Goal: Transaction & Acquisition: Download file/media

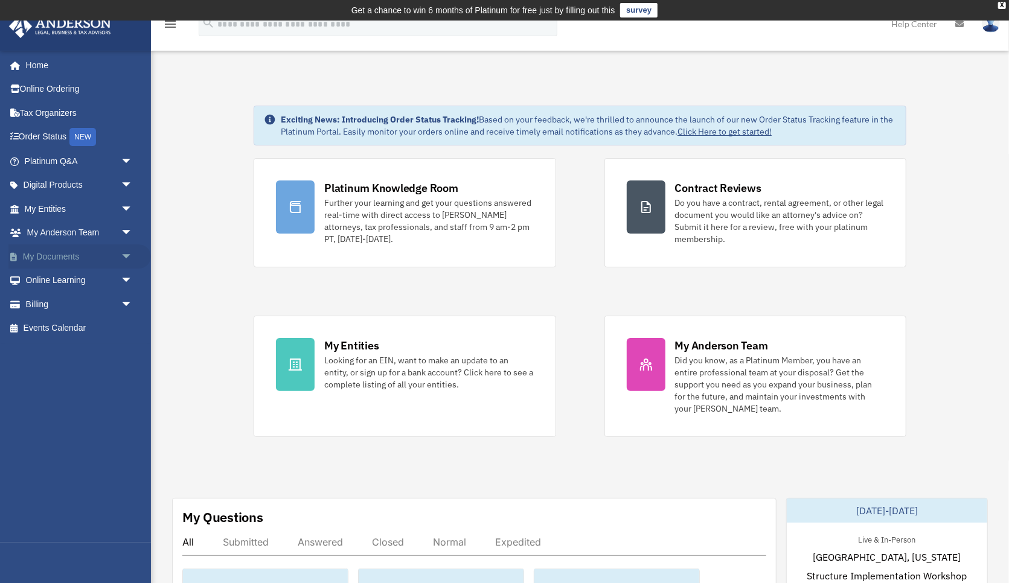
click at [127, 251] on span "arrow_drop_down" at bounding box center [133, 257] width 24 height 25
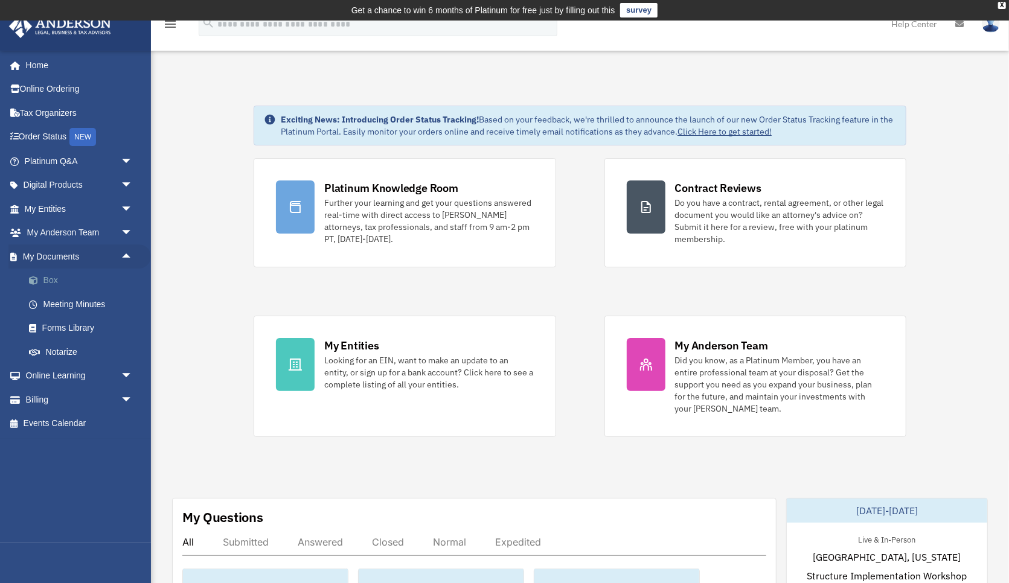
click at [53, 282] on link "Box" at bounding box center [84, 281] width 134 height 24
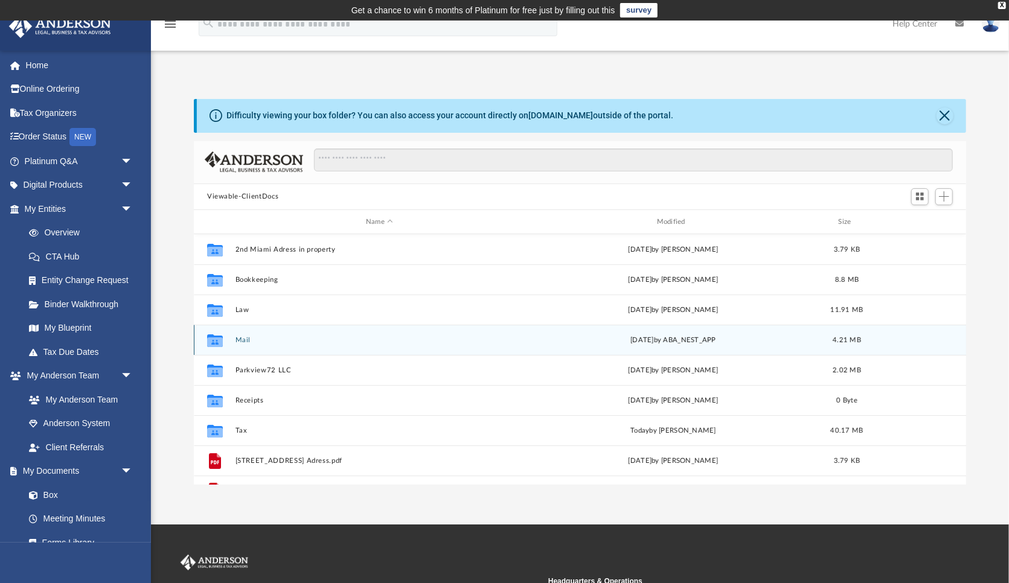
scroll to position [274, 772]
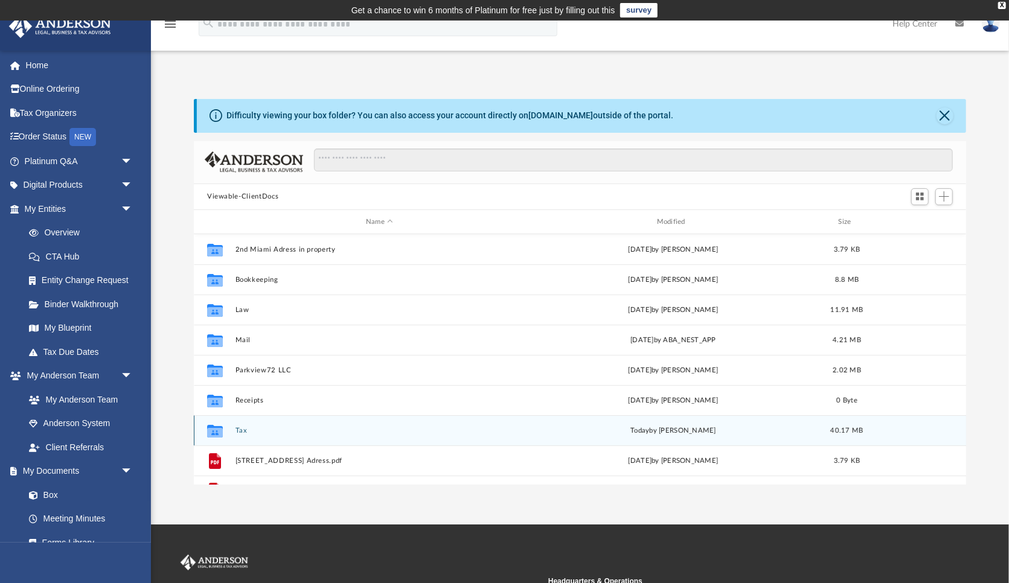
click at [246, 433] on button "Tax" at bounding box center [380, 431] width 289 height 8
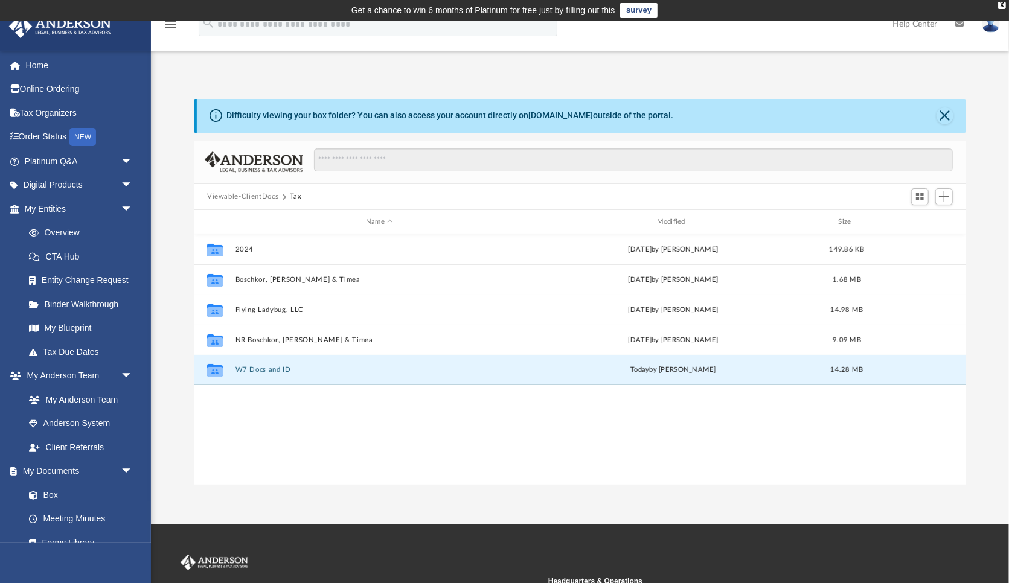
click at [278, 367] on button "W7 Docs and ID" at bounding box center [380, 371] width 289 height 8
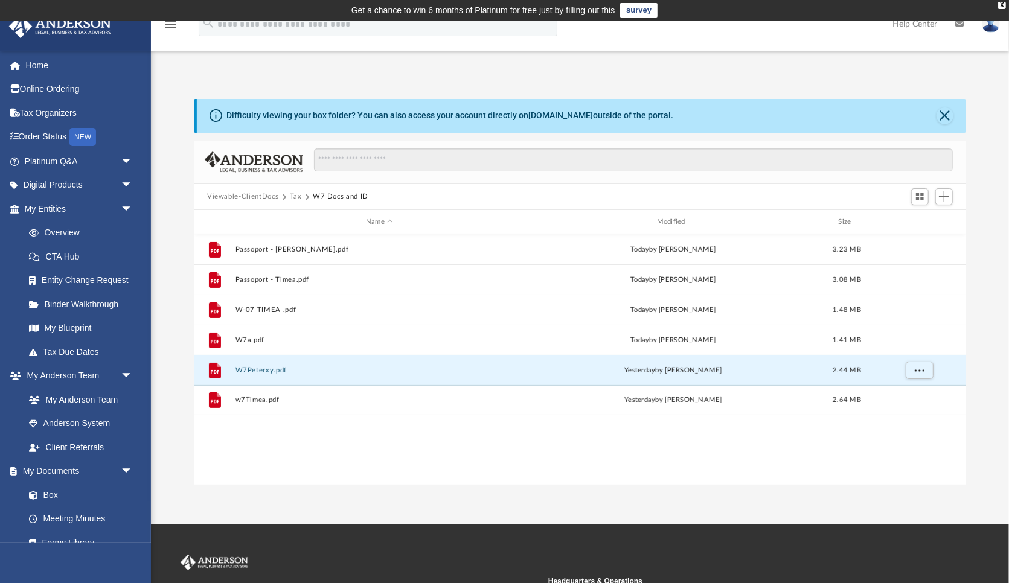
click at [274, 368] on button "W7Peterxy.pdf" at bounding box center [380, 371] width 289 height 8
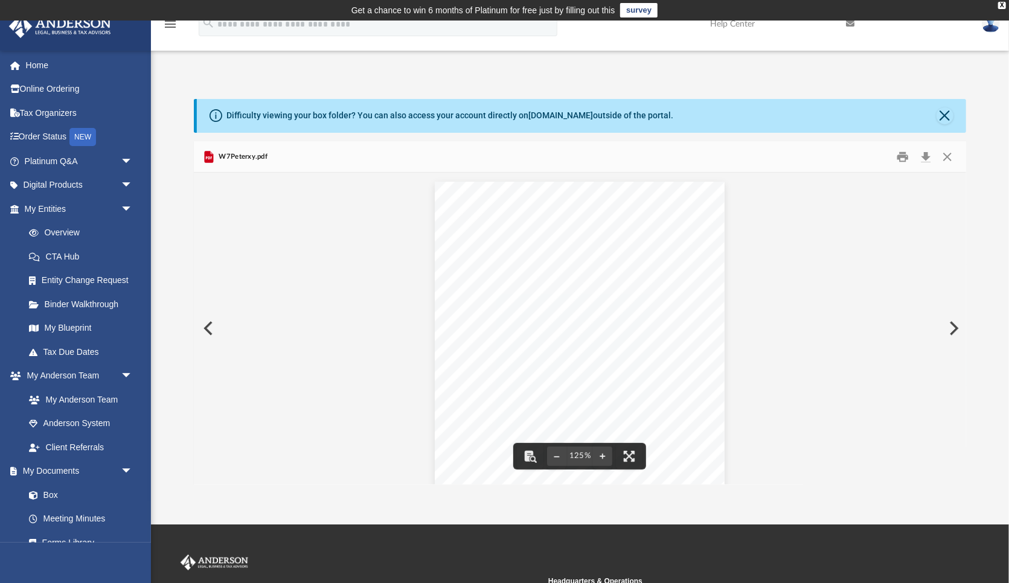
click at [205, 324] on button "Preview" at bounding box center [207, 329] width 27 height 34
click at [926, 156] on button "Download" at bounding box center [926, 156] width 22 height 19
